Goal: Task Accomplishment & Management: Manage account settings

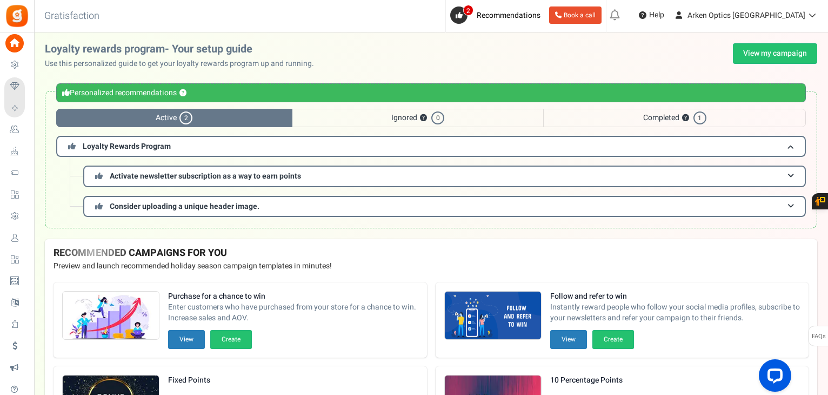
click at [29, 246] on link "Users" at bounding box center [16, 238] width 25 height 18
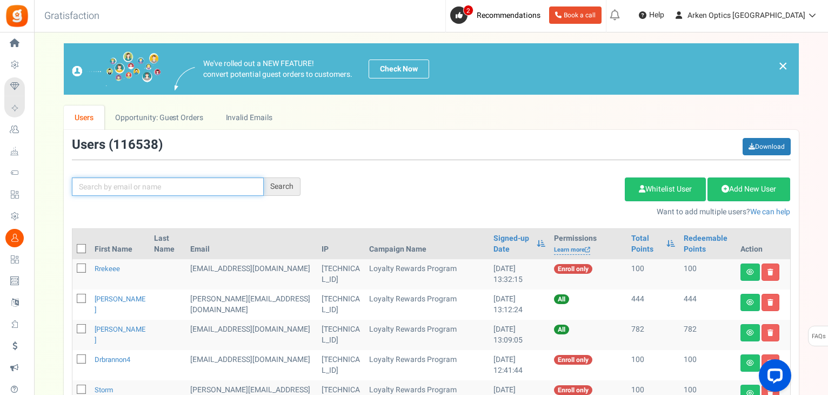
click at [171, 183] on input "text" at bounding box center [168, 186] width 192 height 18
paste input "[EMAIL_ADDRESS][DOMAIN_NAME]"
type input "[EMAIL_ADDRESS][DOMAIN_NAME]"
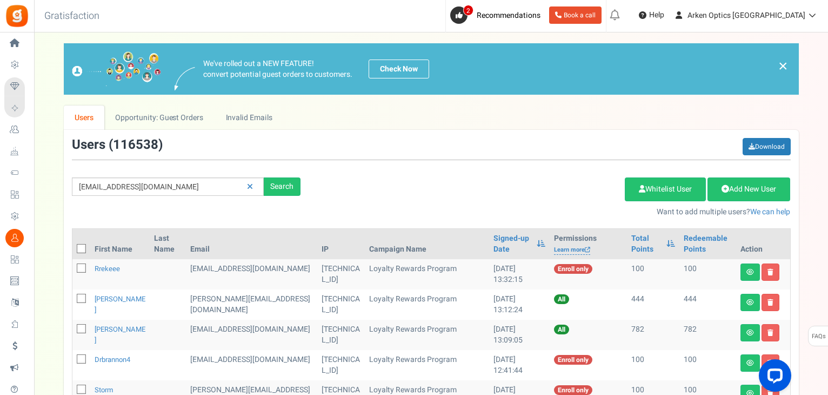
click at [277, 168] on div "jwrfls@gmail.com Search Add Etsy Order Delete Selected Users Import Users Spam …" at bounding box center [431, 177] width 735 height 79
click at [275, 180] on div "Search" at bounding box center [282, 186] width 37 height 18
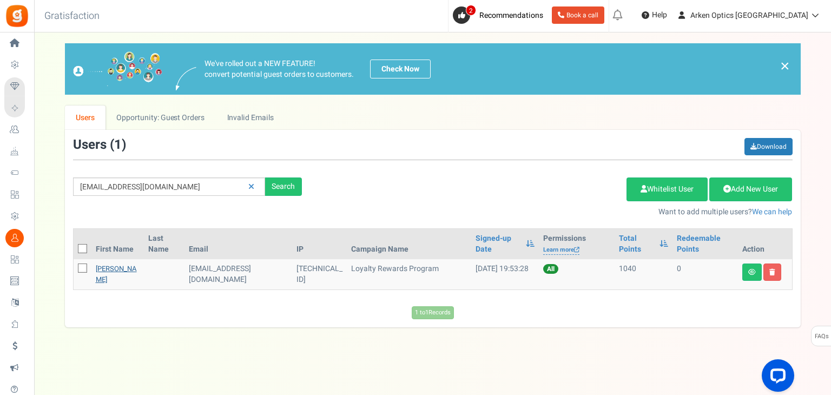
click at [111, 279] on link "[PERSON_NAME]" at bounding box center [116, 273] width 41 height 21
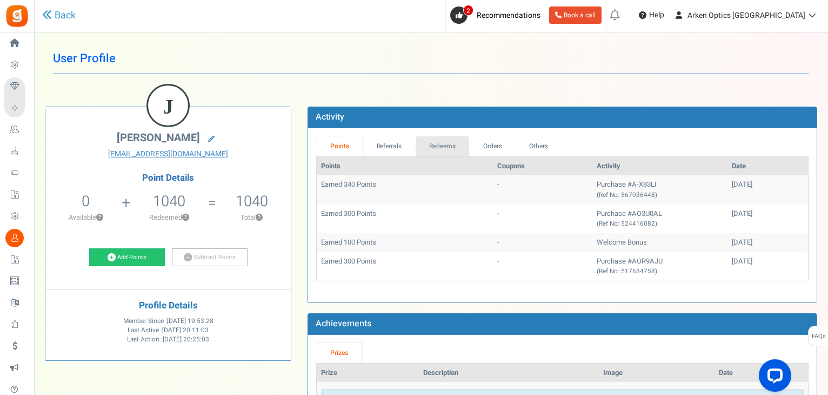
click at [450, 143] on link "Redeems" at bounding box center [443, 146] width 54 height 20
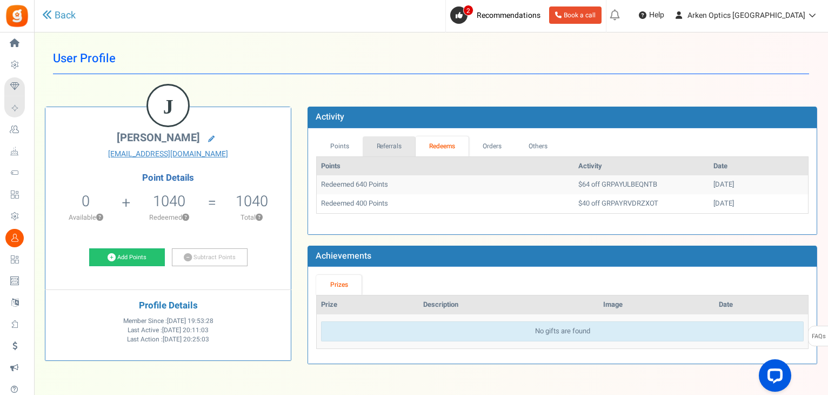
click at [379, 143] on link "Referrals" at bounding box center [389, 146] width 53 height 20
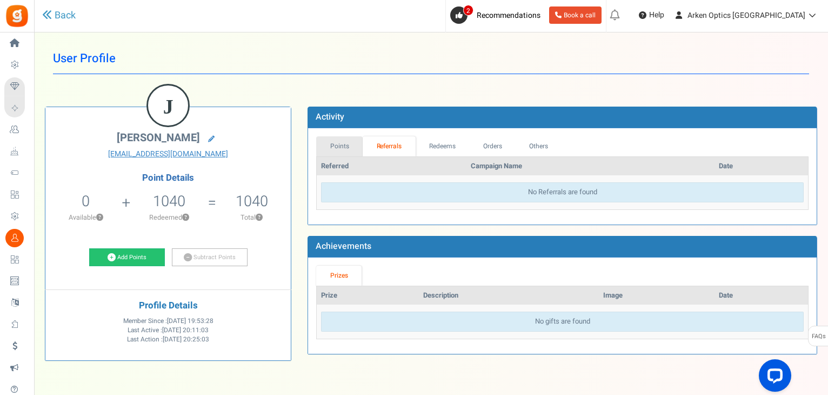
click at [346, 152] on link "Points" at bounding box center [339, 146] width 47 height 20
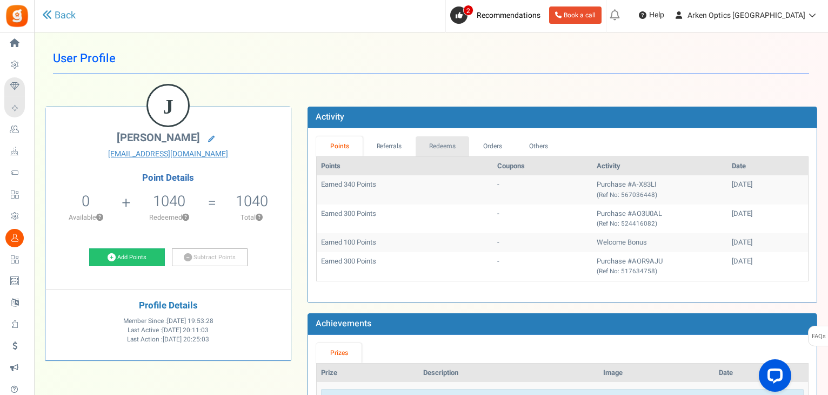
click at [437, 148] on link "Redeems" at bounding box center [443, 146] width 54 height 20
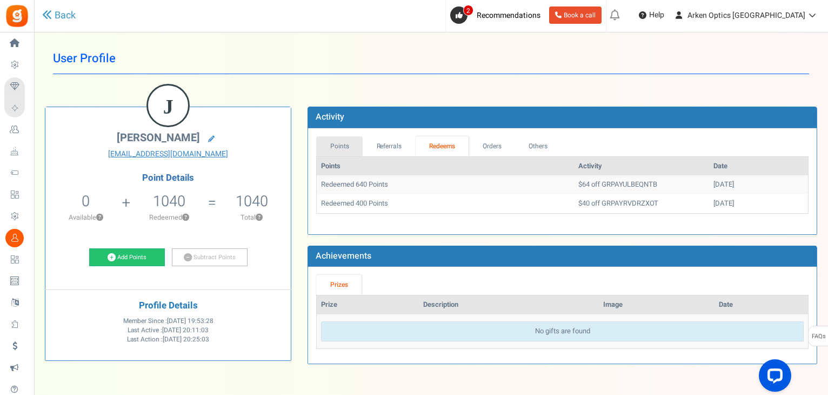
click at [342, 147] on link "Points" at bounding box center [339, 146] width 47 height 20
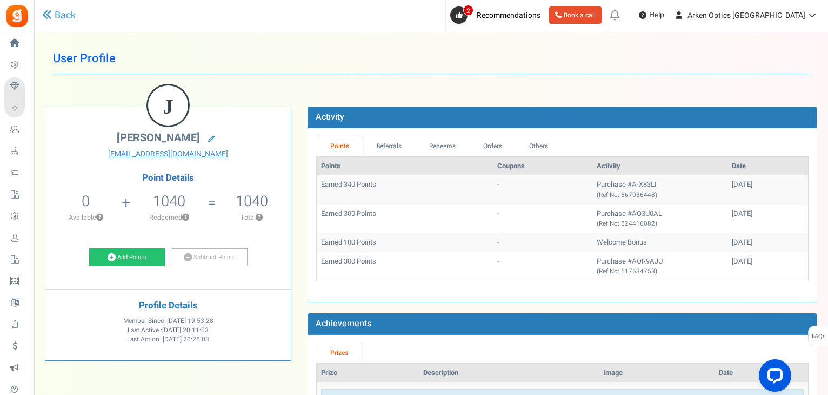
click at [441, 158] on th "Points" at bounding box center [405, 166] width 176 height 19
click at [446, 155] on link "Redeems" at bounding box center [443, 146] width 54 height 20
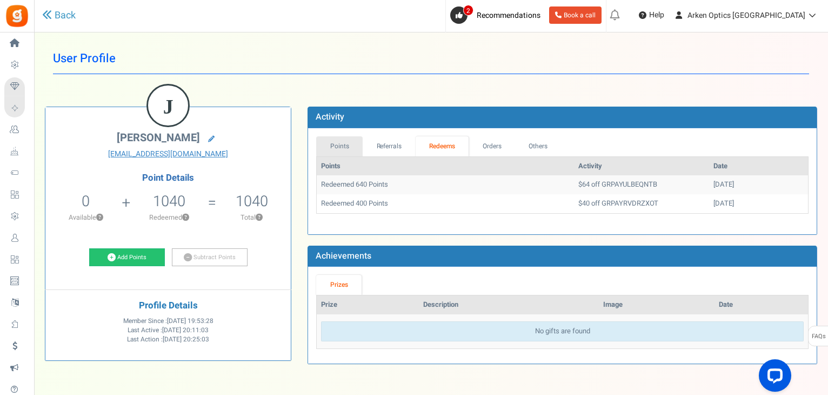
click at [335, 154] on link "Points" at bounding box center [339, 146] width 47 height 20
